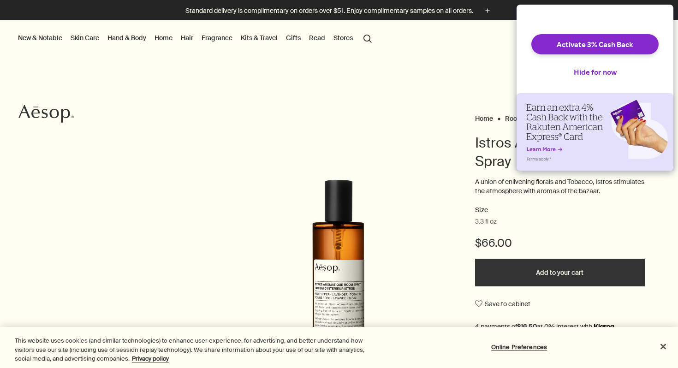
click at [607, 78] on button "Hide for now" at bounding box center [595, 72] width 58 height 20
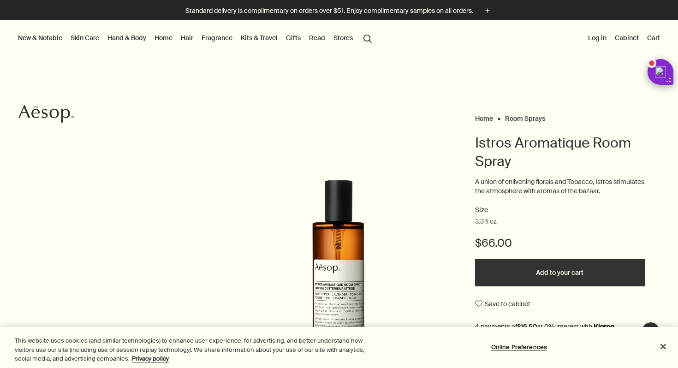
click at [533, 116] on Sprays "Room Sprays" at bounding box center [525, 118] width 40 height 8
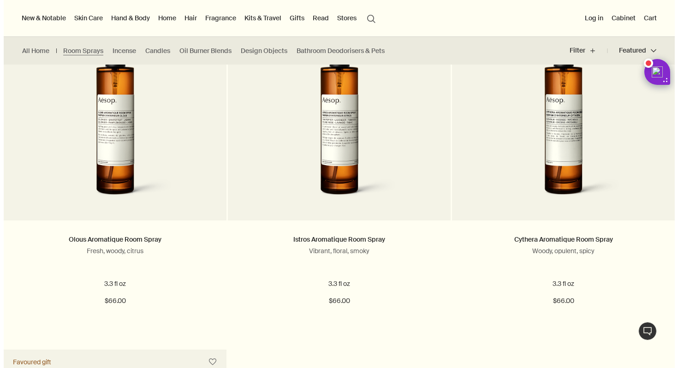
scroll to position [261, 0]
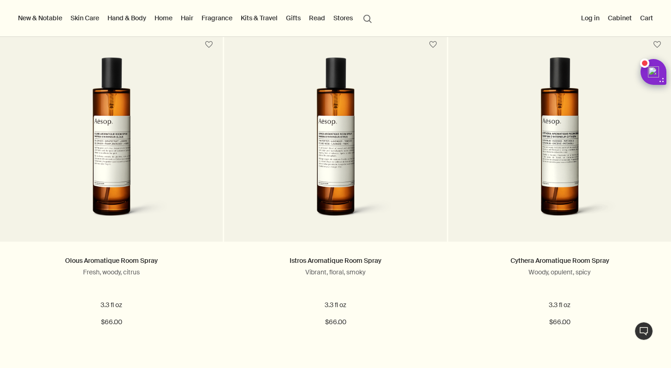
click at [340, 24] on button "Stores" at bounding box center [343, 18] width 23 height 12
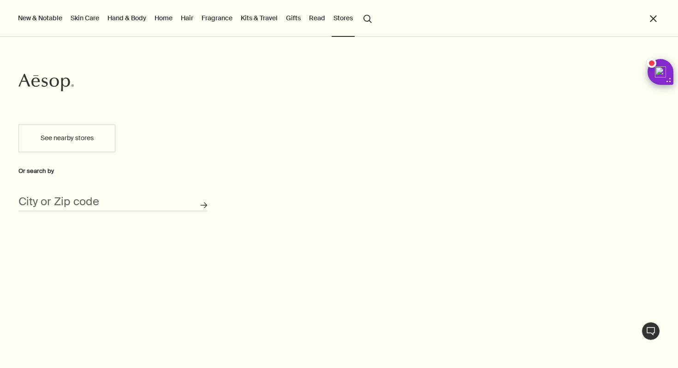
click at [149, 196] on div "City or Zip code" at bounding box center [112, 198] width 189 height 26
click at [94, 138] on button "See nearby stores" at bounding box center [66, 139] width 97 height 28
type input "12046 W Lariat Ct, Peoria, AZ 85383, USA"
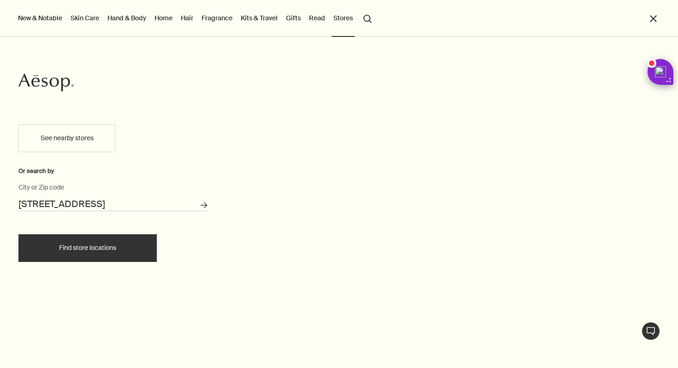
click at [97, 241] on button "Find store locations" at bounding box center [87, 248] width 138 height 28
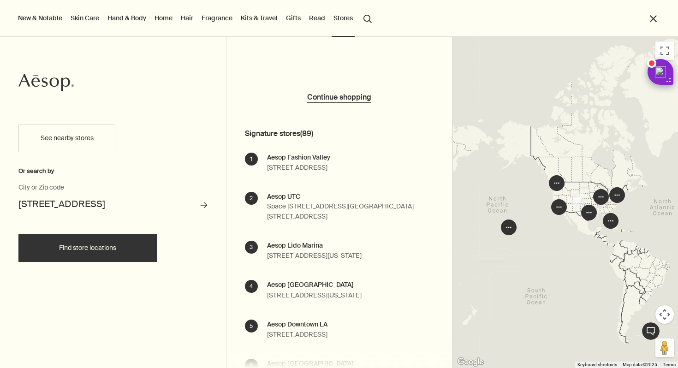
click at [79, 195] on div "12046 W Lariat Ct, Peoria, AZ 85383, USA City or Zip code" at bounding box center [112, 198] width 189 height 26
click at [85, 202] on input "12046 W Lariat Ct, Peoria, AZ 85383, USA" at bounding box center [112, 204] width 189 height 14
click at [204, 204] on icon "Search for stores" at bounding box center [203, 205] width 7 height 7
click at [165, 210] on input "12046 W Lariat Ct, Peoria, AZ 85383, USA" at bounding box center [112, 204] width 189 height 14
click at [204, 205] on icon "Search for stores" at bounding box center [203, 205] width 7 height 7
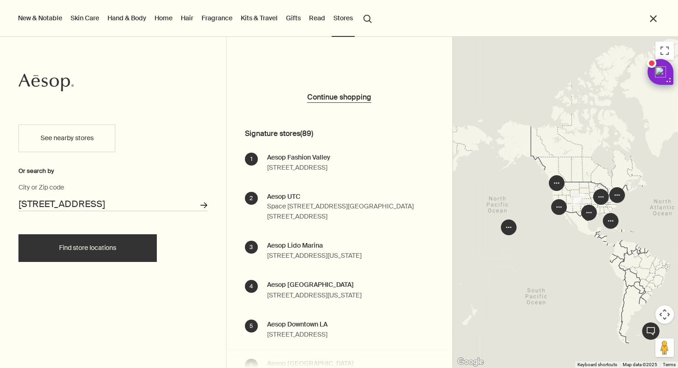
click at [204, 205] on icon "Search for stores" at bounding box center [203, 205] width 7 height 7
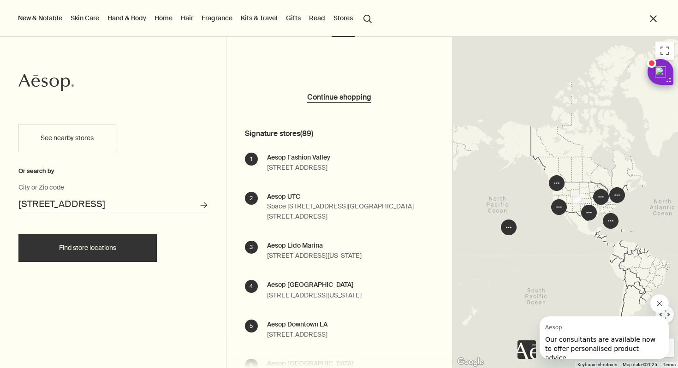
click at [86, 129] on button "See nearby stores" at bounding box center [66, 139] width 97 height 28
click at [101, 140] on button "See nearby stores" at bounding box center [66, 139] width 97 height 28
click at [125, 202] on input "12046 W Lariat Ct, Peoria, AZ 85383, USA" at bounding box center [112, 204] width 189 height 14
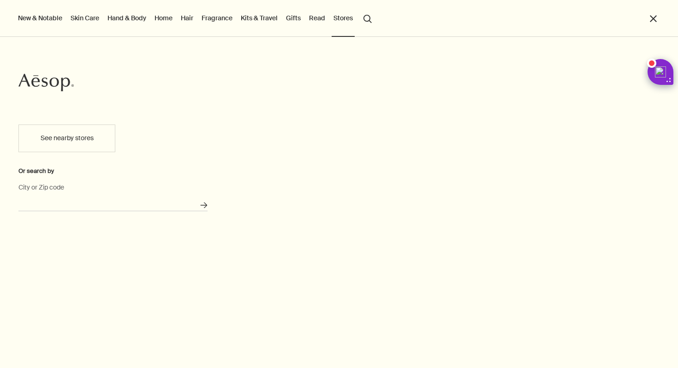
click at [85, 198] on input "City or Zip code" at bounding box center [112, 204] width 189 height 14
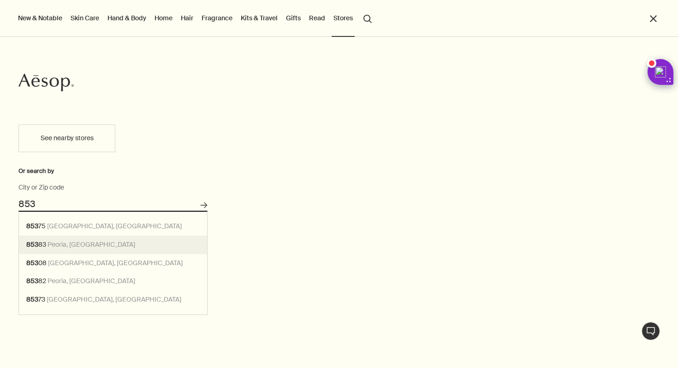
type input "Peoria, AZ 85383"
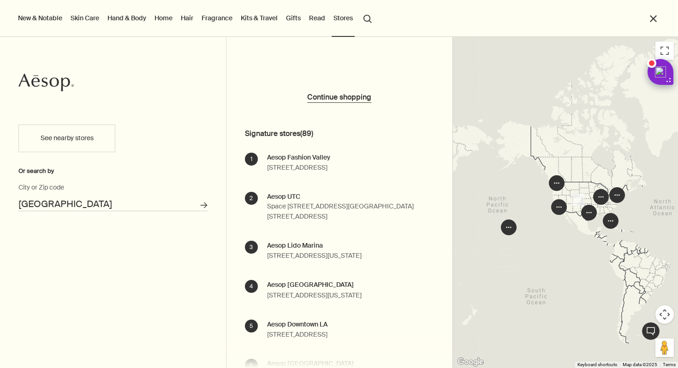
click at [230, 19] on link "Fragrance" at bounding box center [217, 18] width 35 height 12
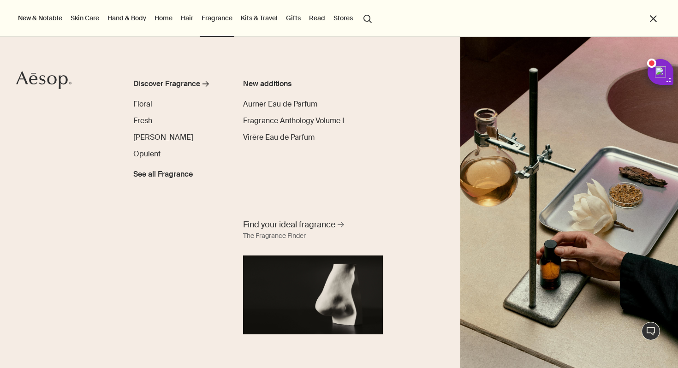
click at [163, 22] on link "Home" at bounding box center [164, 18] width 22 height 12
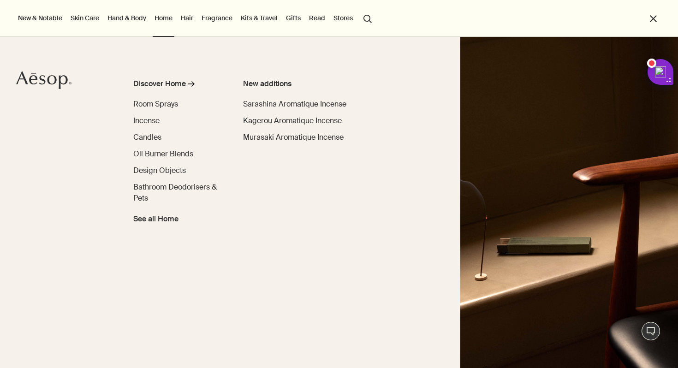
click at [129, 21] on link "Hand & Body" at bounding box center [127, 18] width 42 height 12
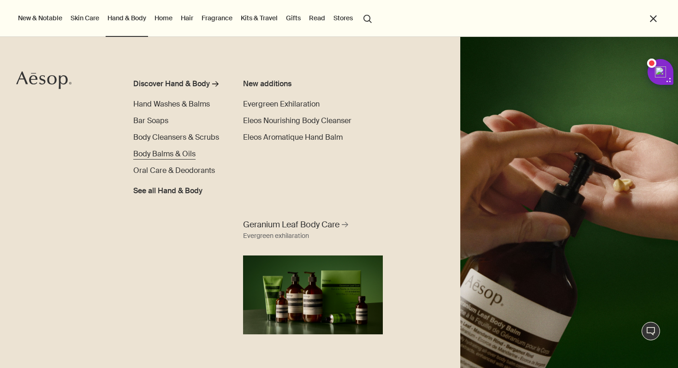
click at [168, 149] on span "Body Balms & Oils" at bounding box center [164, 154] width 62 height 10
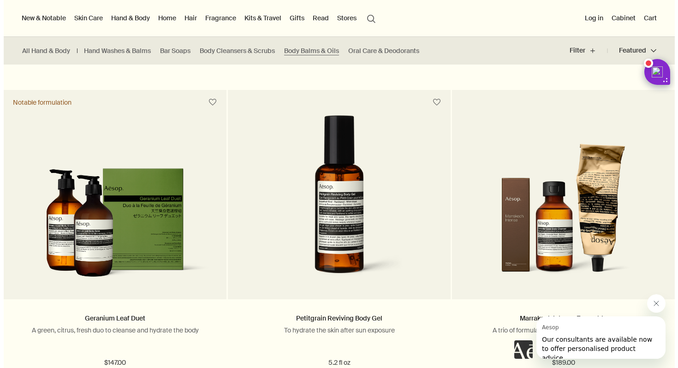
scroll to position [724, 0]
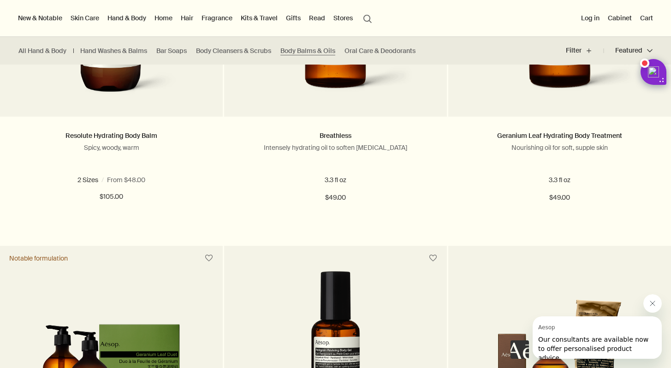
click at [84, 18] on link "Skin Care" at bounding box center [85, 18] width 32 height 12
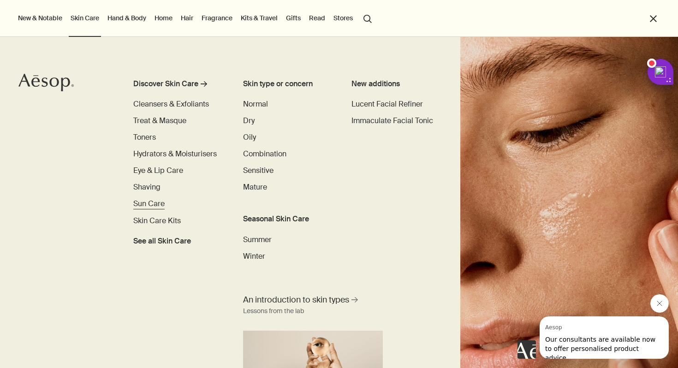
click at [153, 202] on span "Sun Care" at bounding box center [148, 204] width 31 height 10
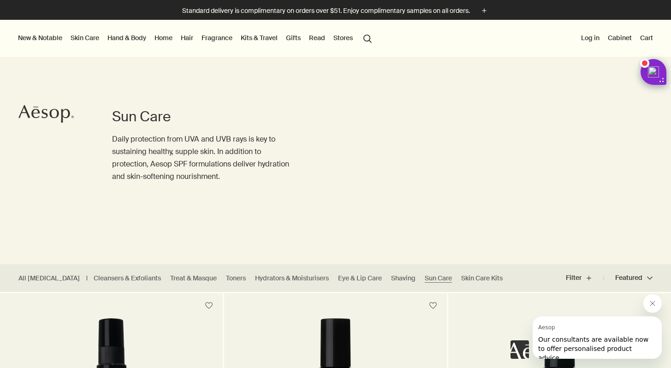
click at [81, 38] on link "Skin Care" at bounding box center [85, 38] width 32 height 12
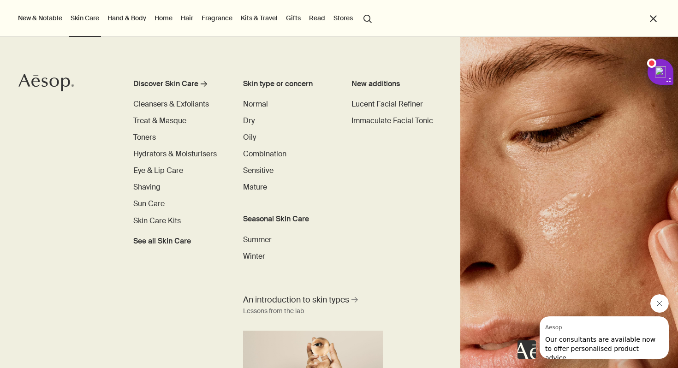
click at [138, 15] on link "Hand & Body" at bounding box center [127, 18] width 42 height 12
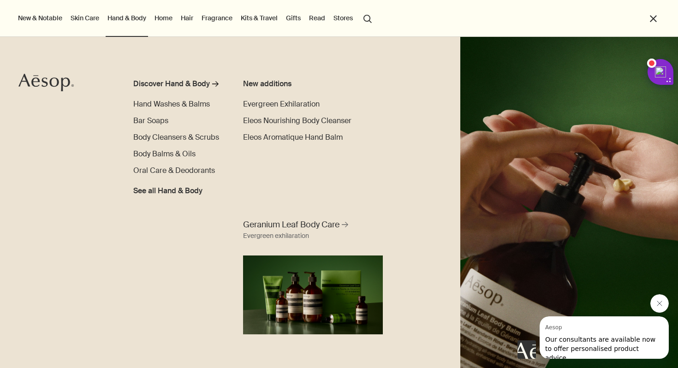
click at [190, 15] on link "Hair" at bounding box center [187, 18] width 16 height 12
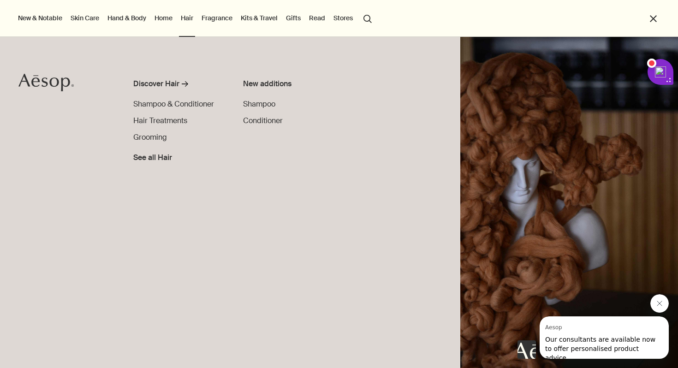
click at [219, 19] on link "Fragrance" at bounding box center [217, 18] width 35 height 12
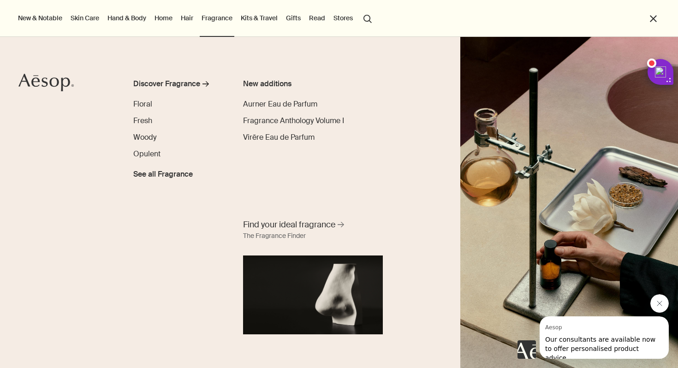
click at [130, 21] on link "Hand & Body" at bounding box center [127, 18] width 42 height 12
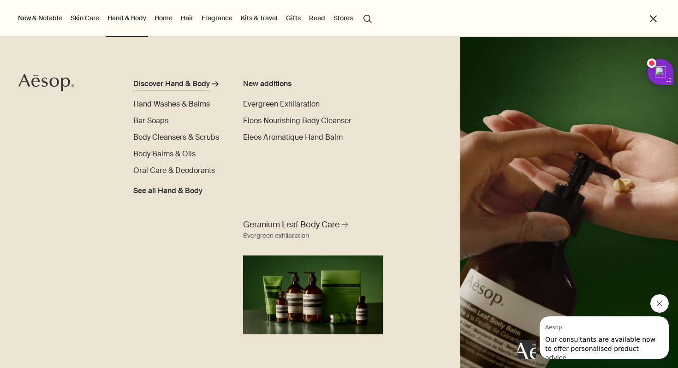
click at [189, 88] on div "Discover Hand & Body" at bounding box center [171, 83] width 77 height 11
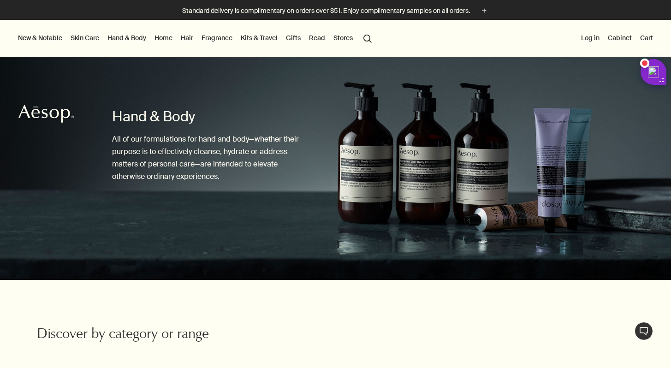
click at [133, 42] on link "Hand & Body" at bounding box center [127, 38] width 42 height 12
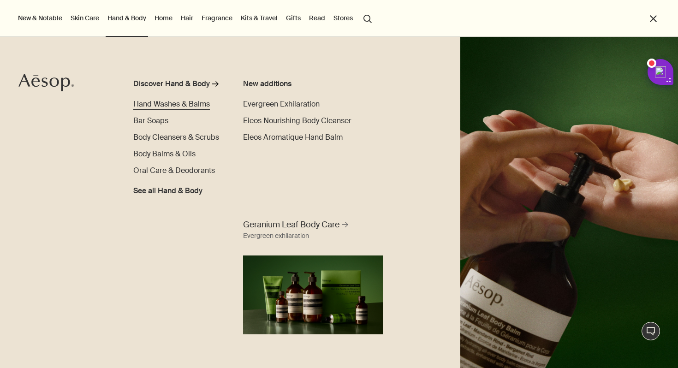
click at [182, 104] on span "Hand Washes & Balms" at bounding box center [171, 104] width 77 height 10
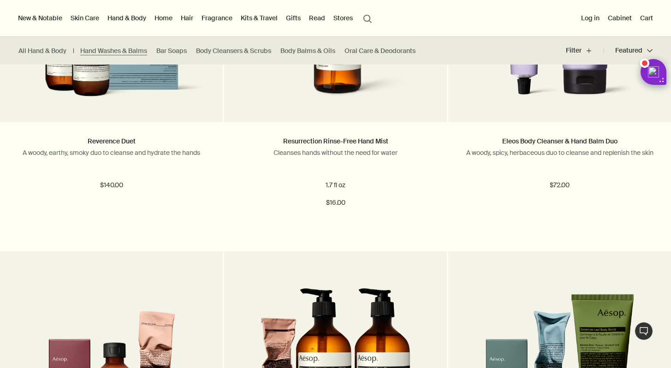
scroll to position [1055, 0]
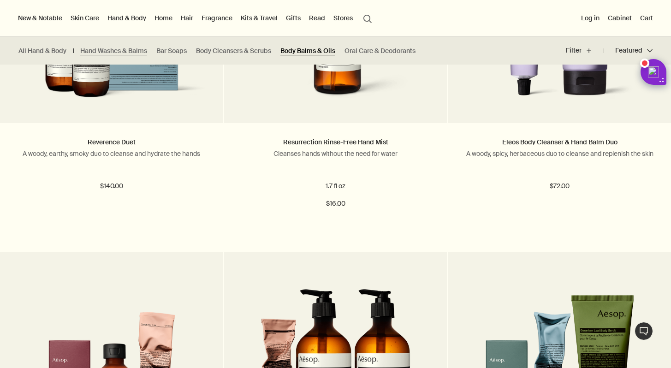
click at [299, 52] on link "Body Balms & Oils" at bounding box center [307, 51] width 55 height 9
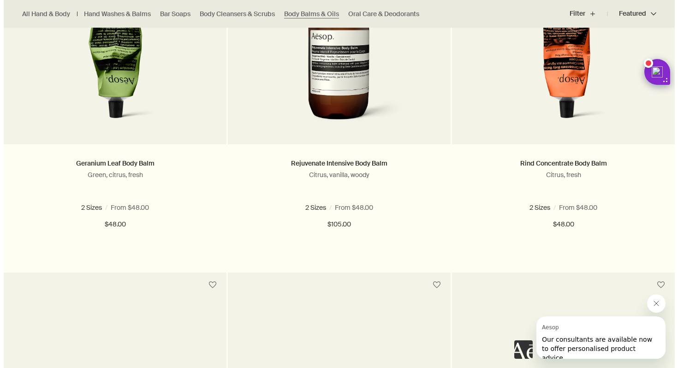
scroll to position [417, 0]
